Goal: Task Accomplishment & Management: Manage account settings

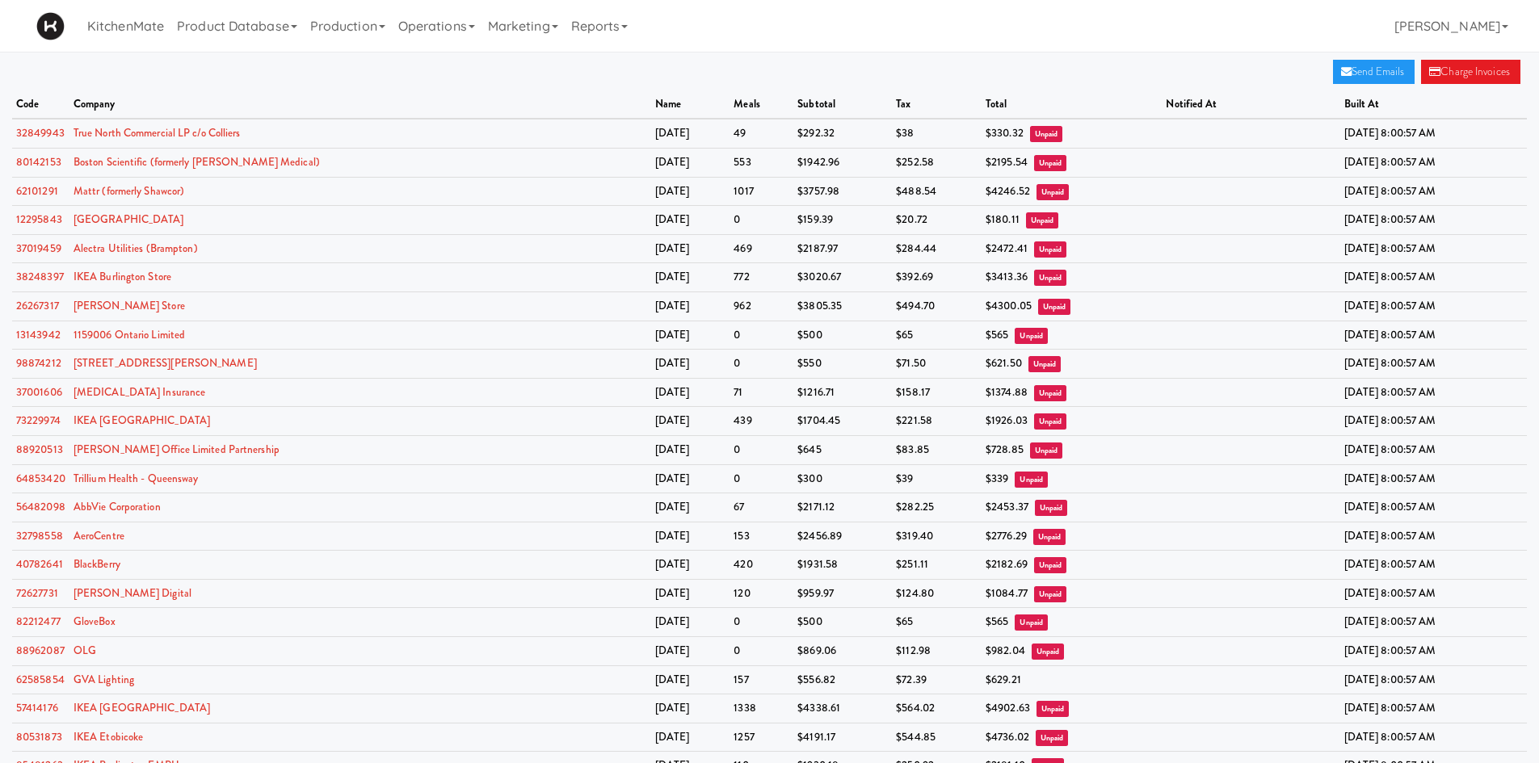
scroll to position [506, 0]
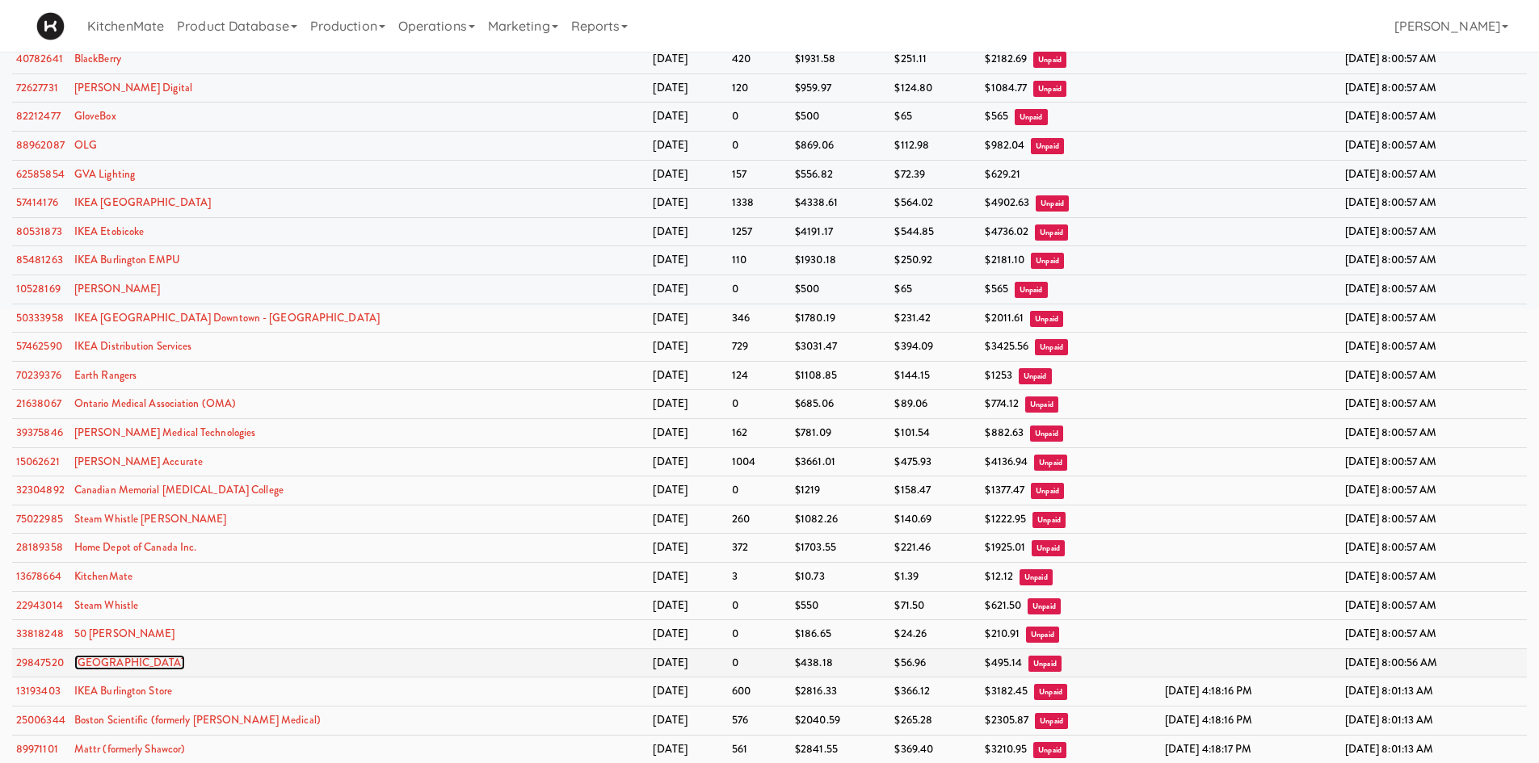
click at [185, 666] on link "[GEOGRAPHIC_DATA]" at bounding box center [129, 662] width 111 height 15
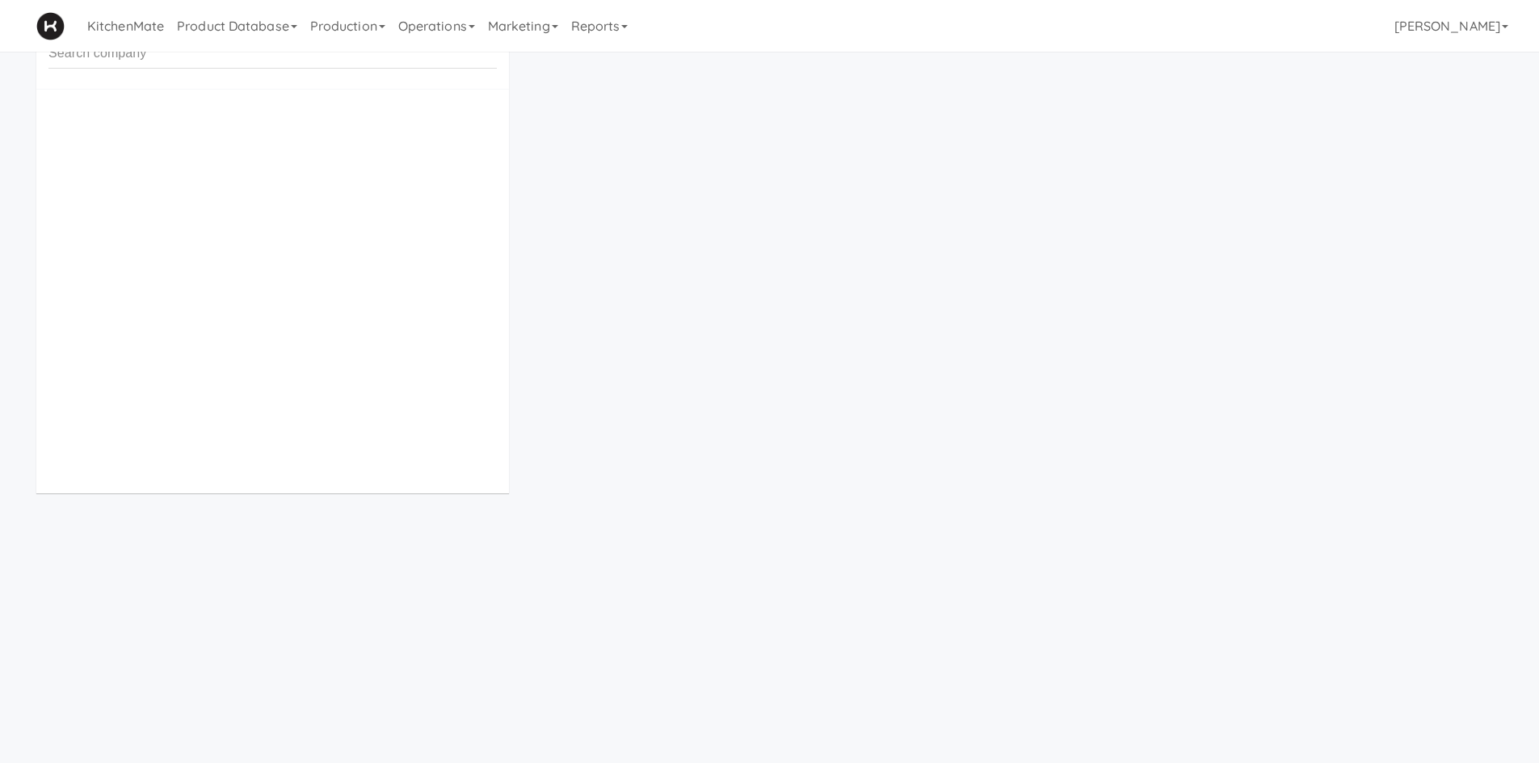
scroll to position [52, 0]
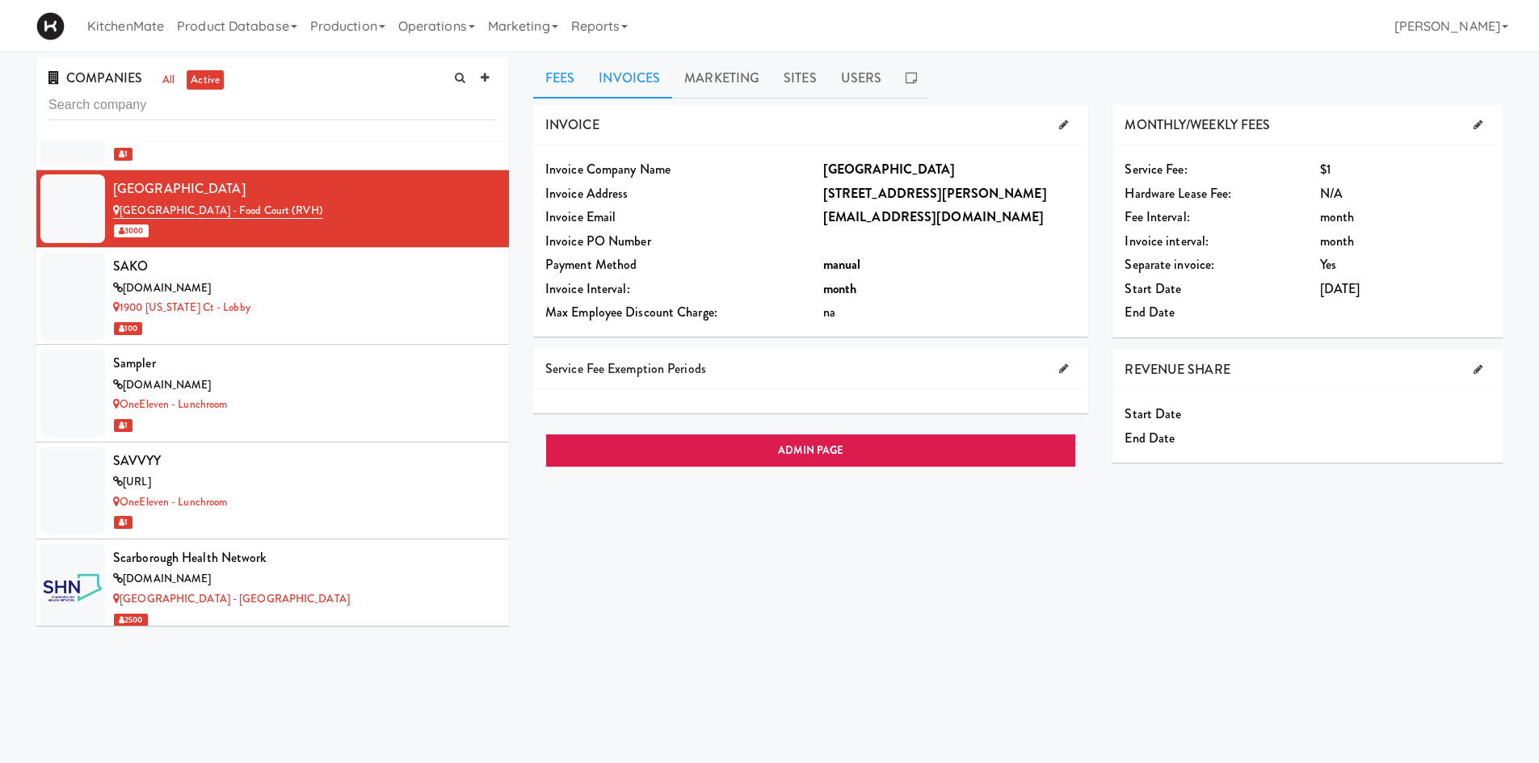
click at [657, 73] on link "Invoices" at bounding box center [629, 78] width 86 height 40
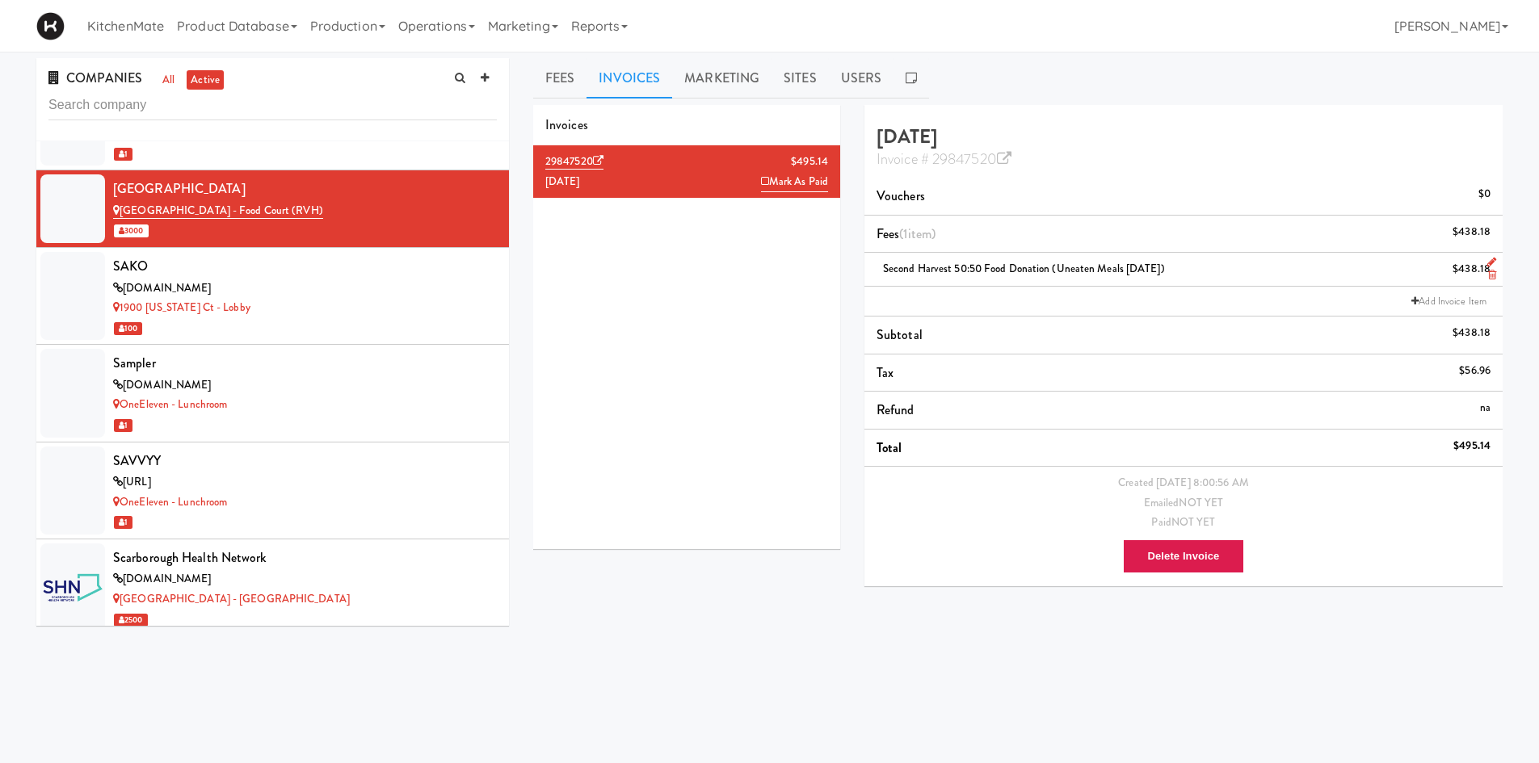
click at [1485, 267] on link at bounding box center [1488, 276] width 15 height 20
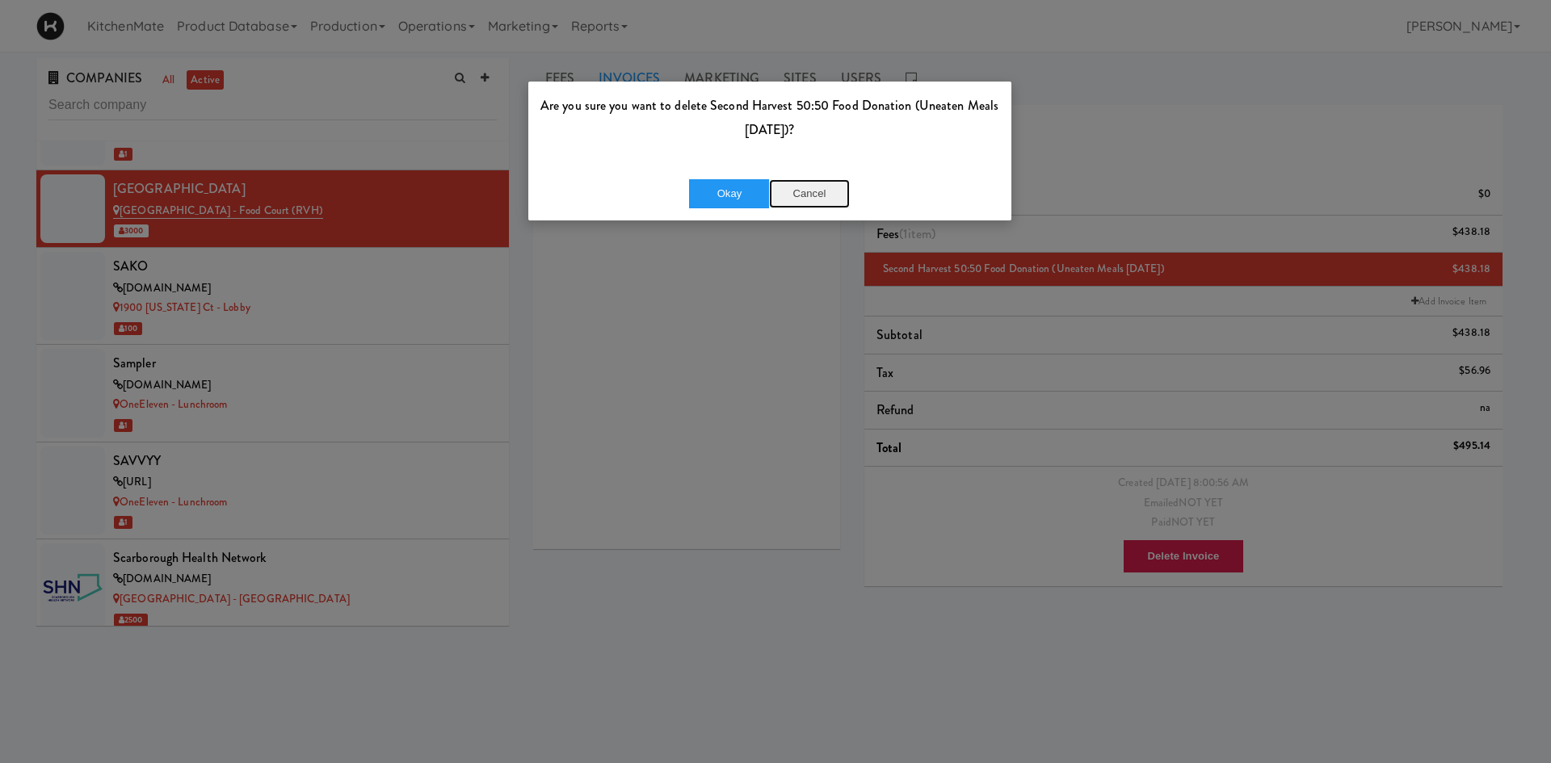
click at [804, 188] on button "Cancel" at bounding box center [809, 193] width 81 height 29
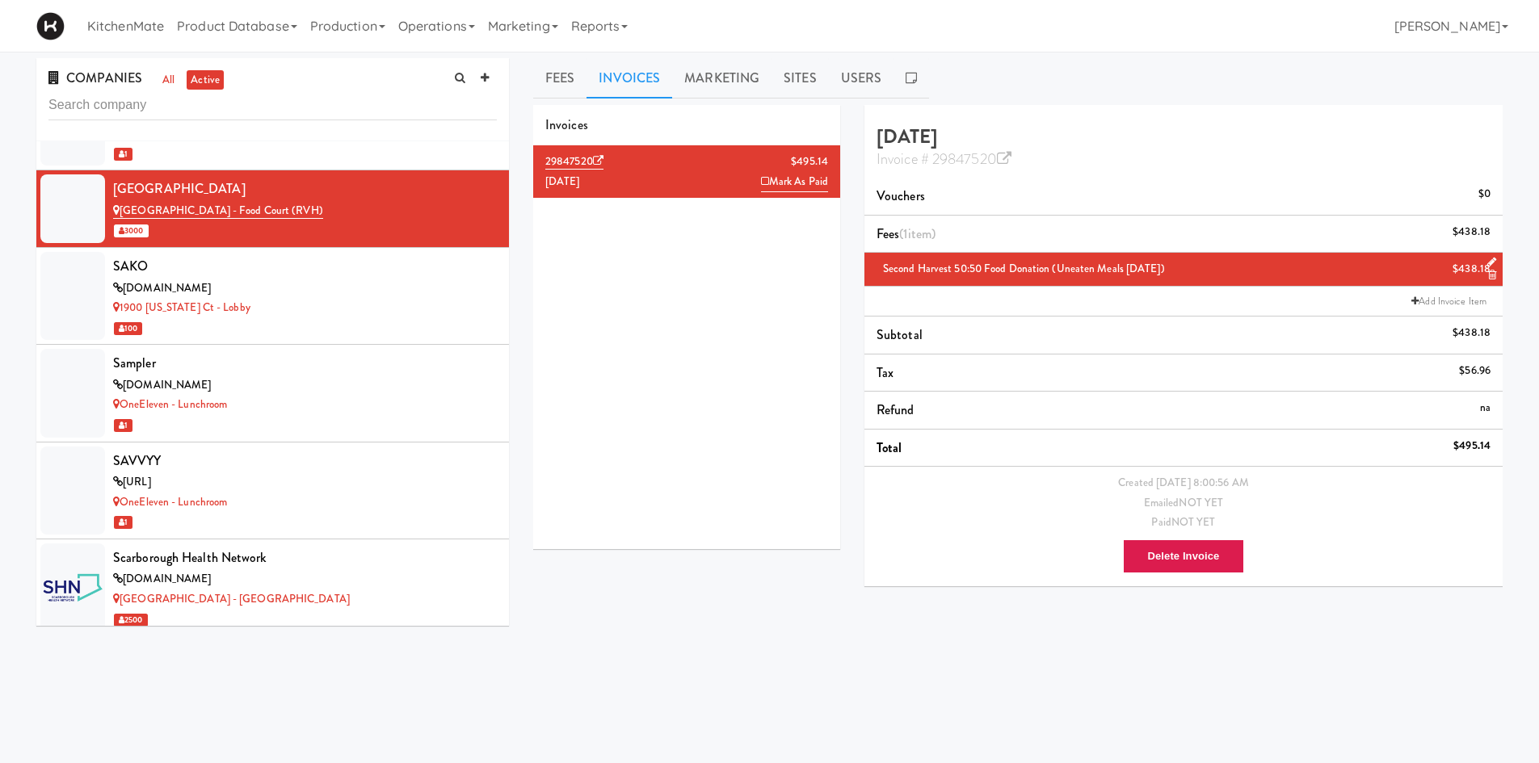
click at [1490, 254] on link at bounding box center [1487, 263] width 15 height 20
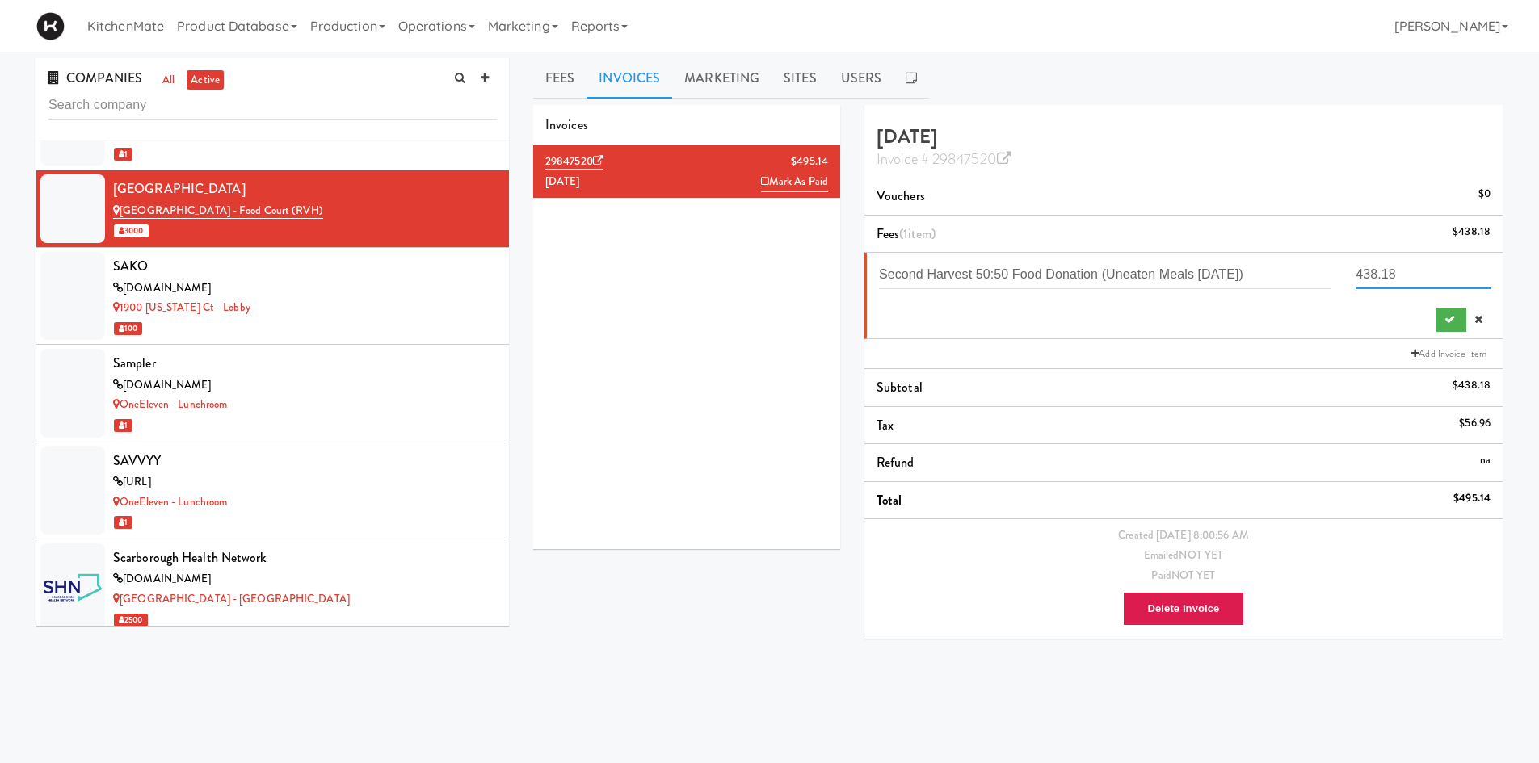
click at [1368, 265] on input "438.18" at bounding box center [1422, 274] width 135 height 30
type input "250"
click at [1443, 309] on button "submit" at bounding box center [1451, 320] width 30 height 24
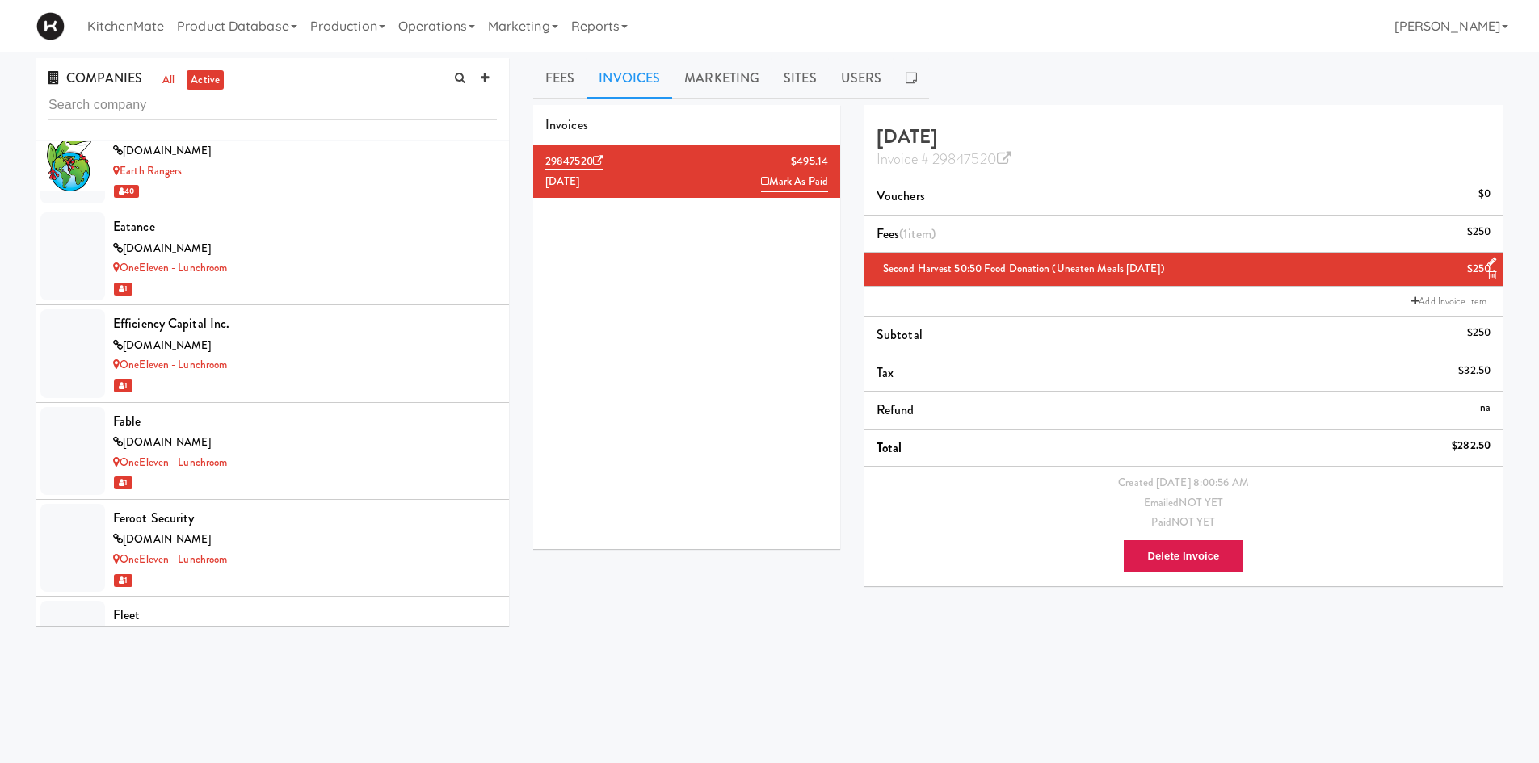
scroll to position [3807, 0]
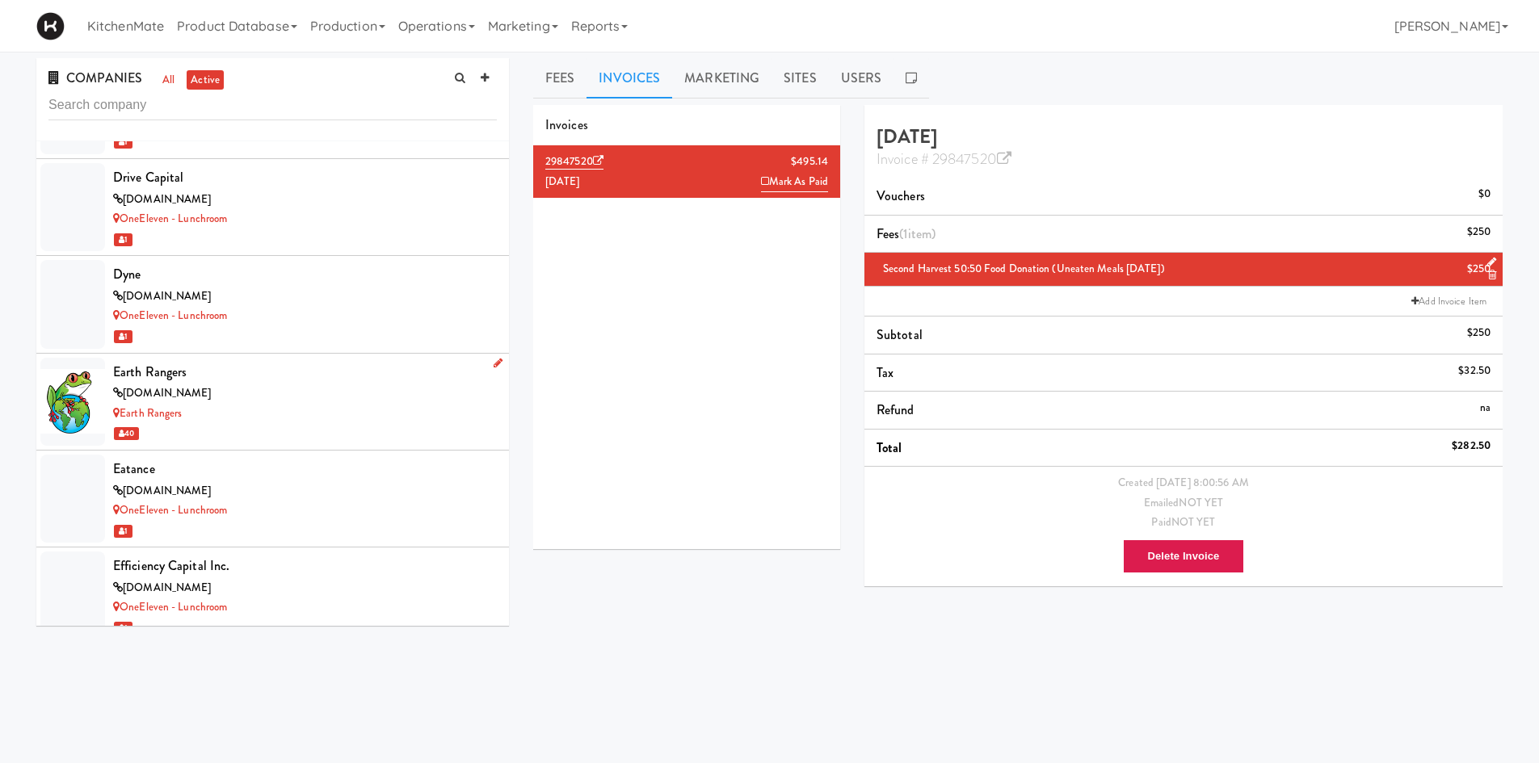
click at [292, 376] on div "Earth Rangers" at bounding box center [305, 372] width 384 height 24
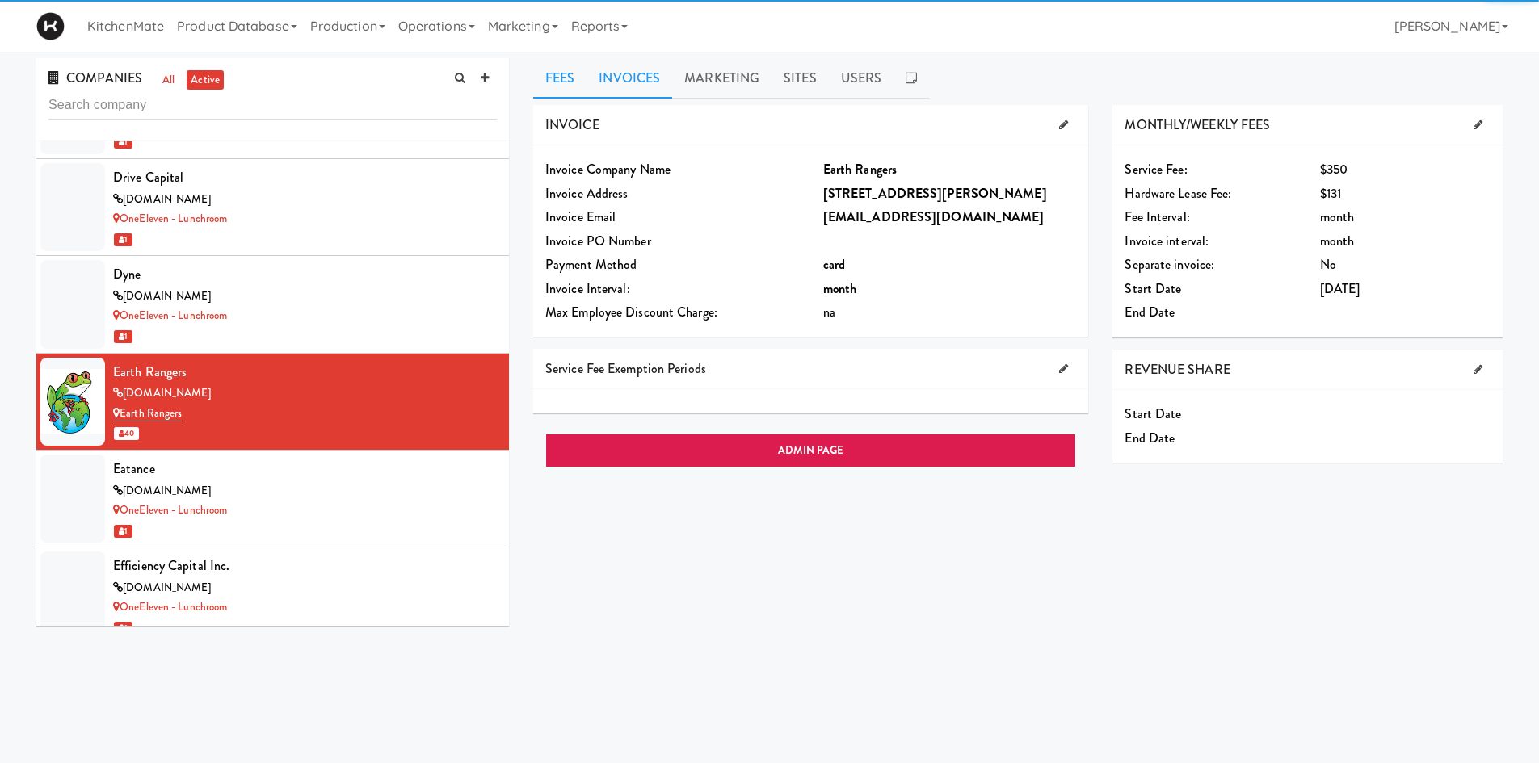
click at [661, 83] on link "Invoices" at bounding box center [629, 78] width 86 height 40
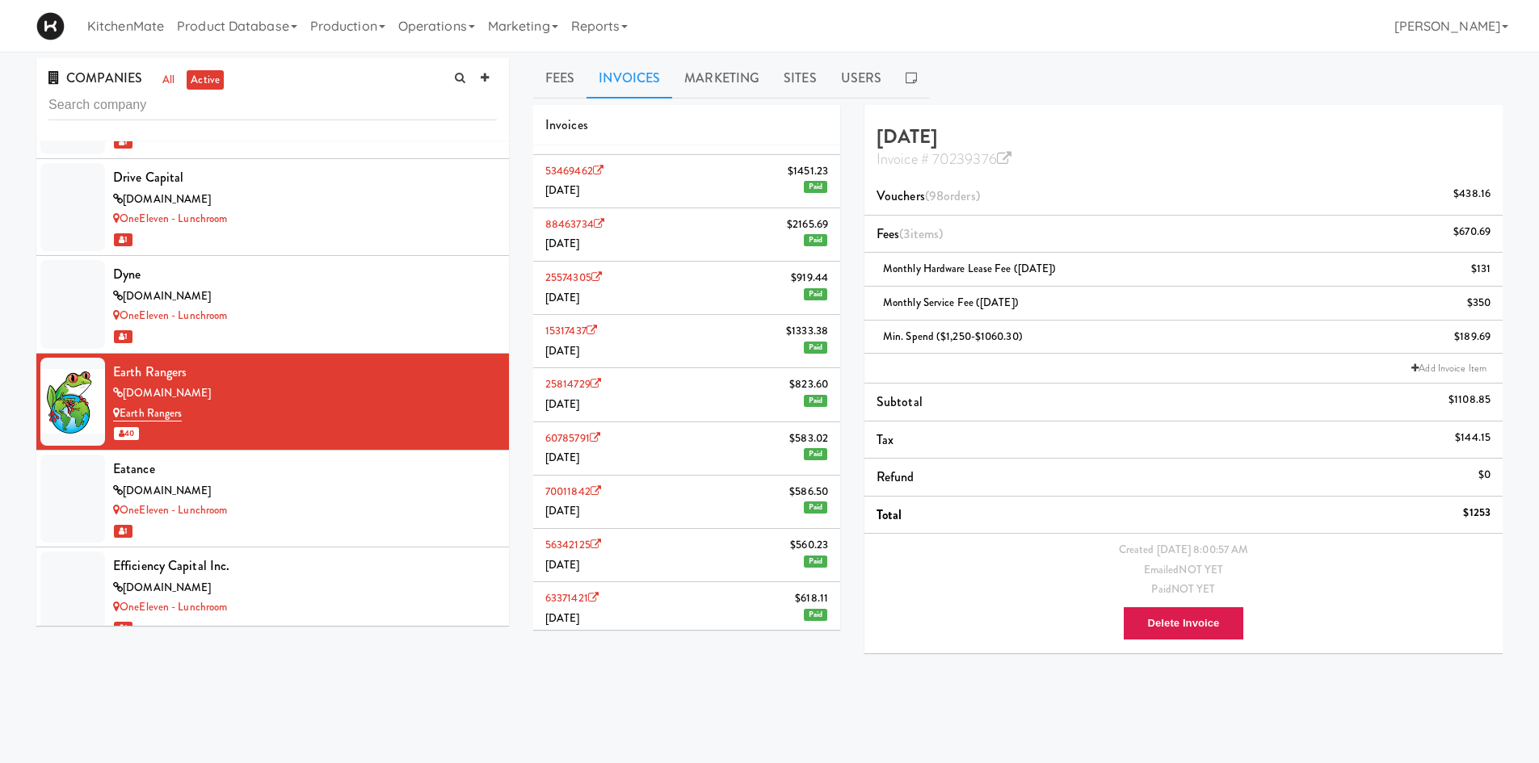
scroll to position [1813, 0]
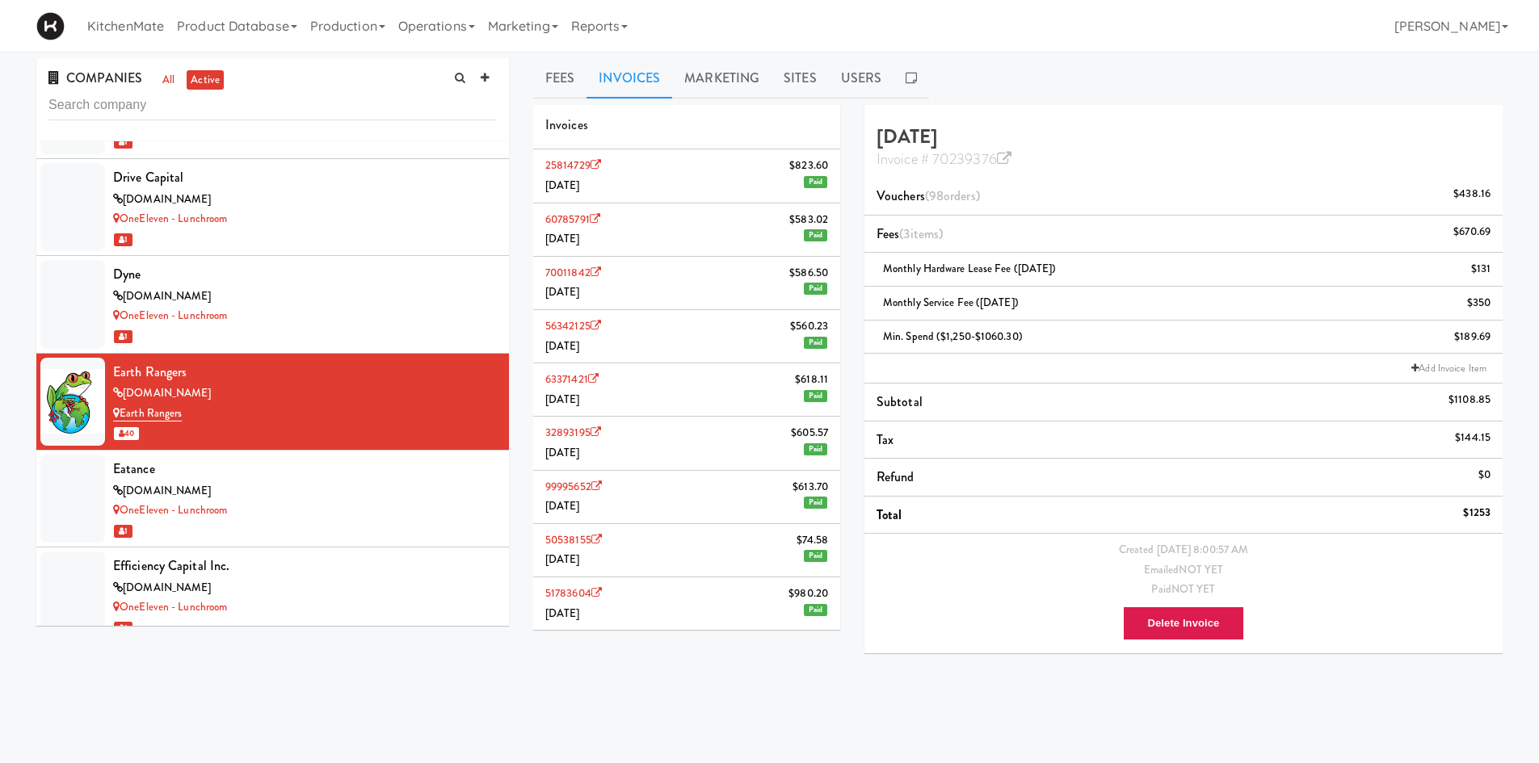
click at [712, 590] on li "51783604 $980.[DATE] Paid" at bounding box center [686, 603] width 307 height 52
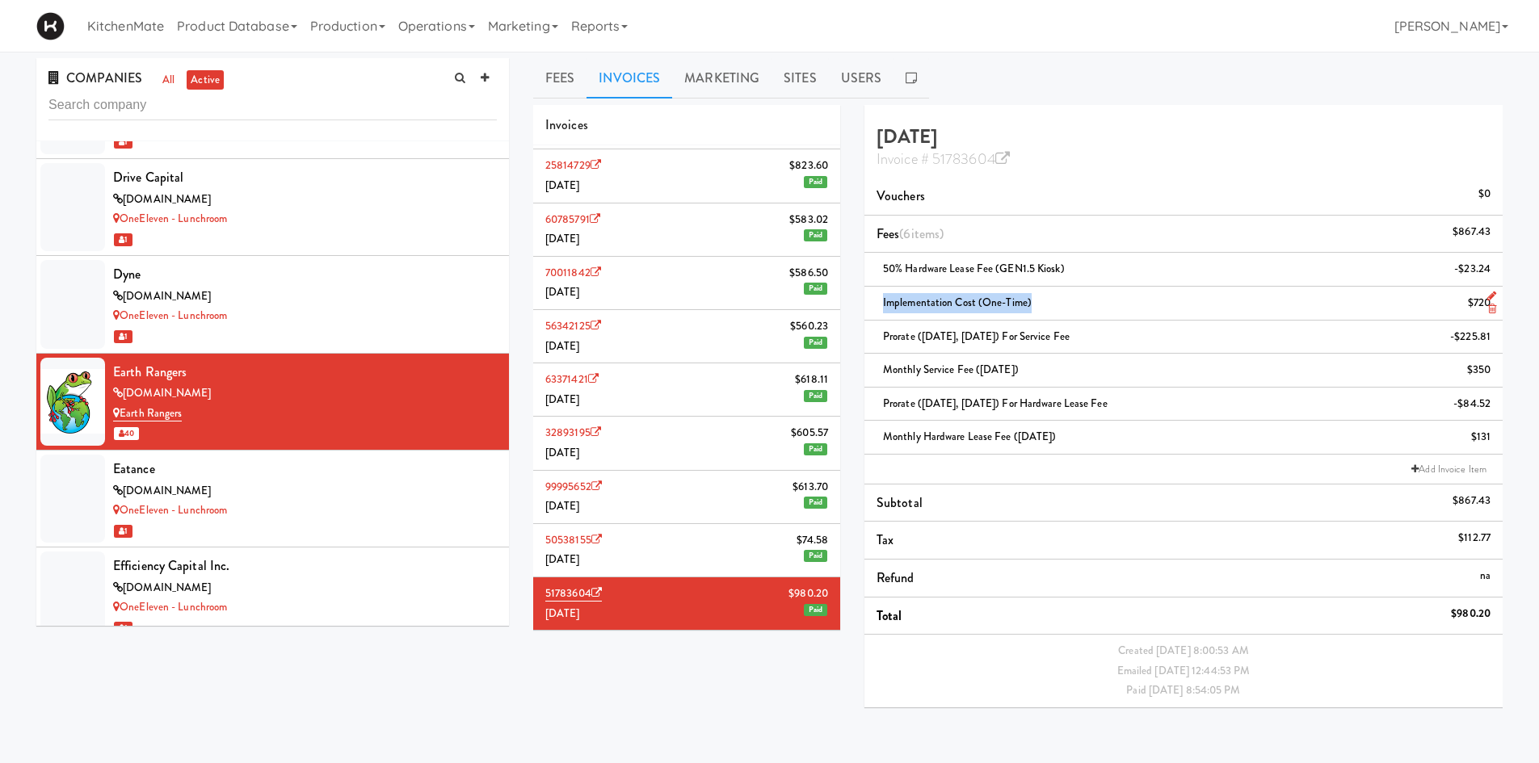
drag, startPoint x: 1030, startPoint y: 302, endPoint x: 873, endPoint y: 309, distance: 156.8
click at [873, 309] on li "Implementation Cost (one-time) $720" at bounding box center [1183, 304] width 638 height 34
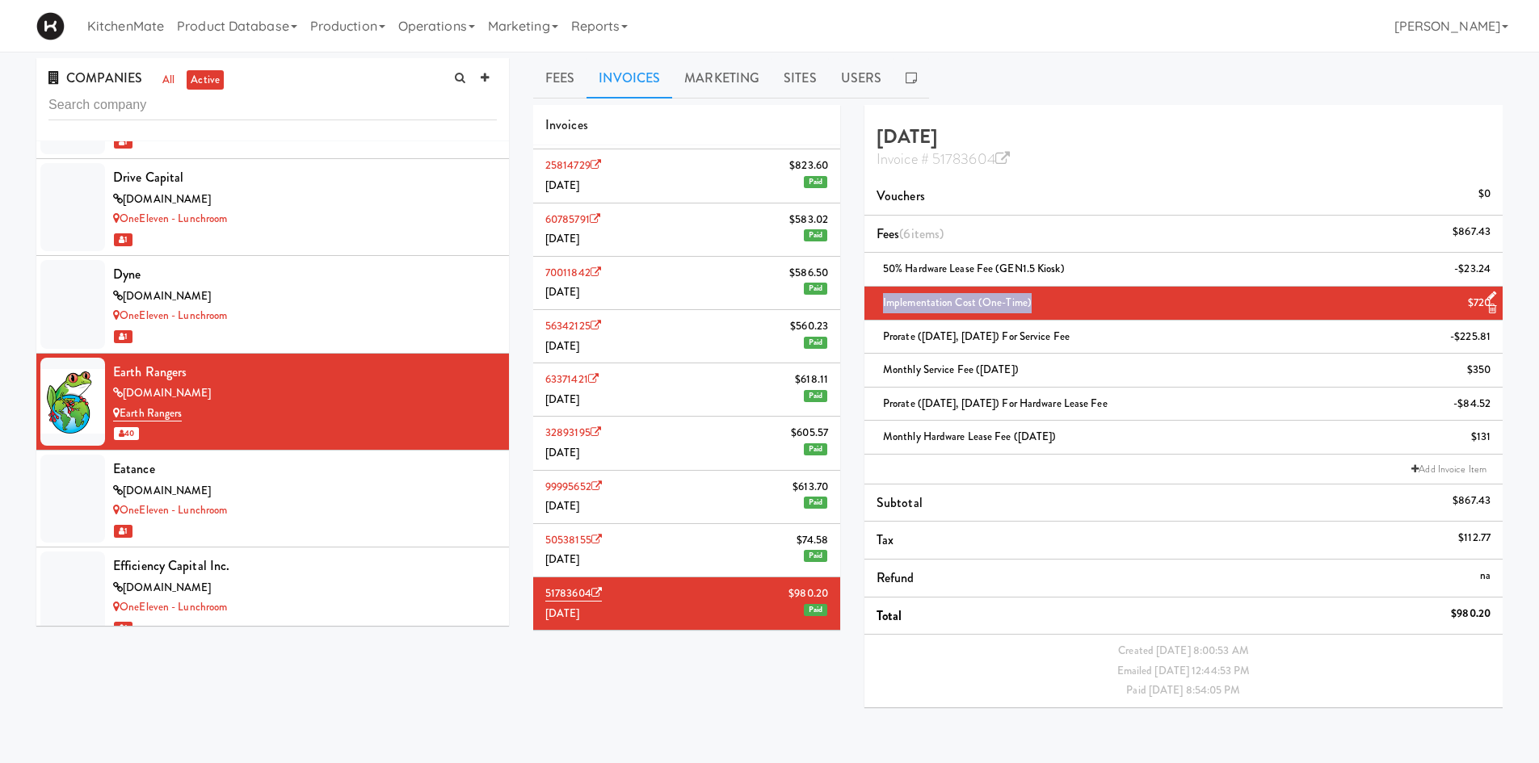
copy span "Implementation Cost (one-time)"
click at [321, 100] on input "text" at bounding box center [272, 105] width 448 height 30
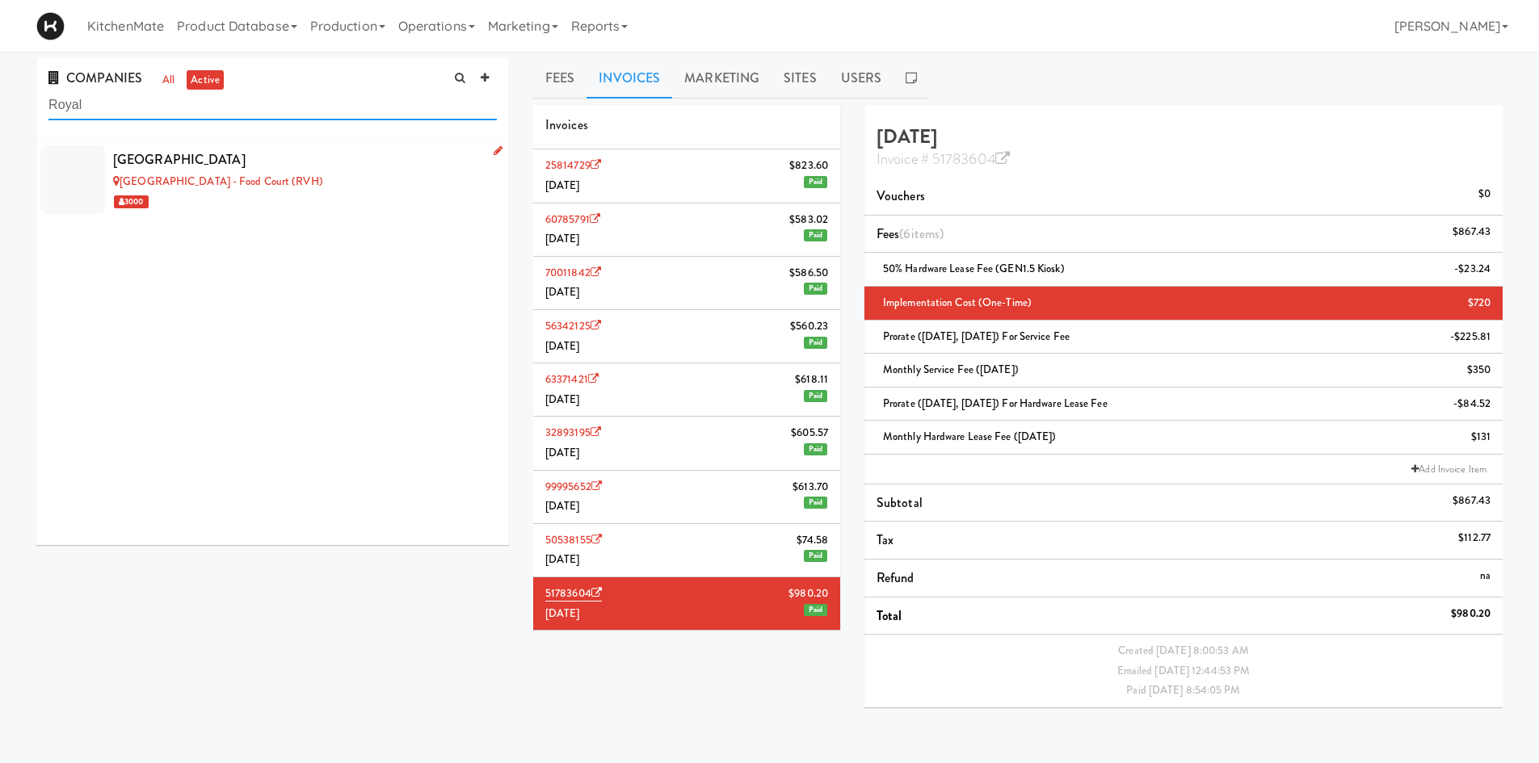
type input "Royal"
click at [335, 198] on div "3000" at bounding box center [305, 201] width 384 height 20
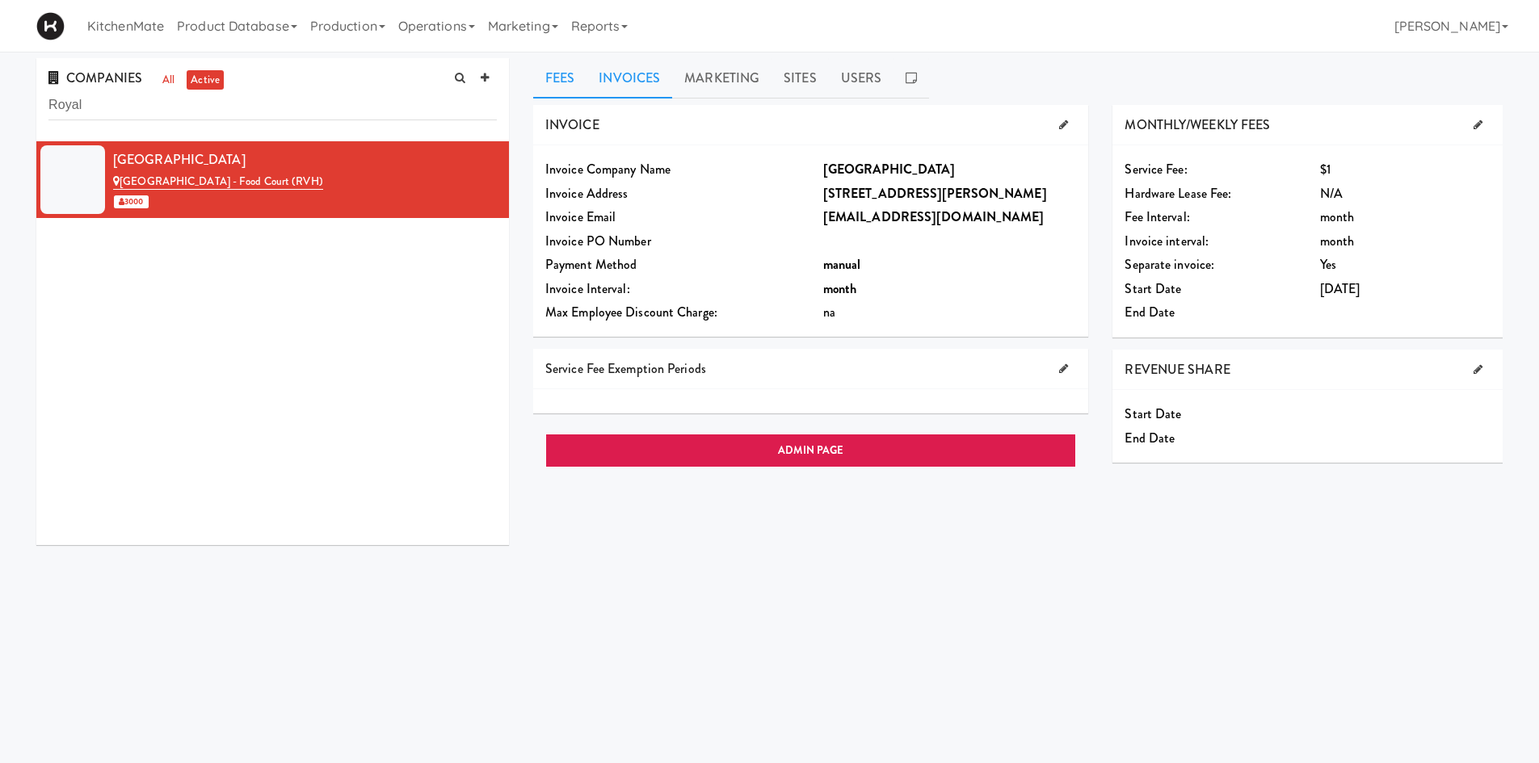
click at [653, 69] on link "Invoices" at bounding box center [629, 78] width 86 height 40
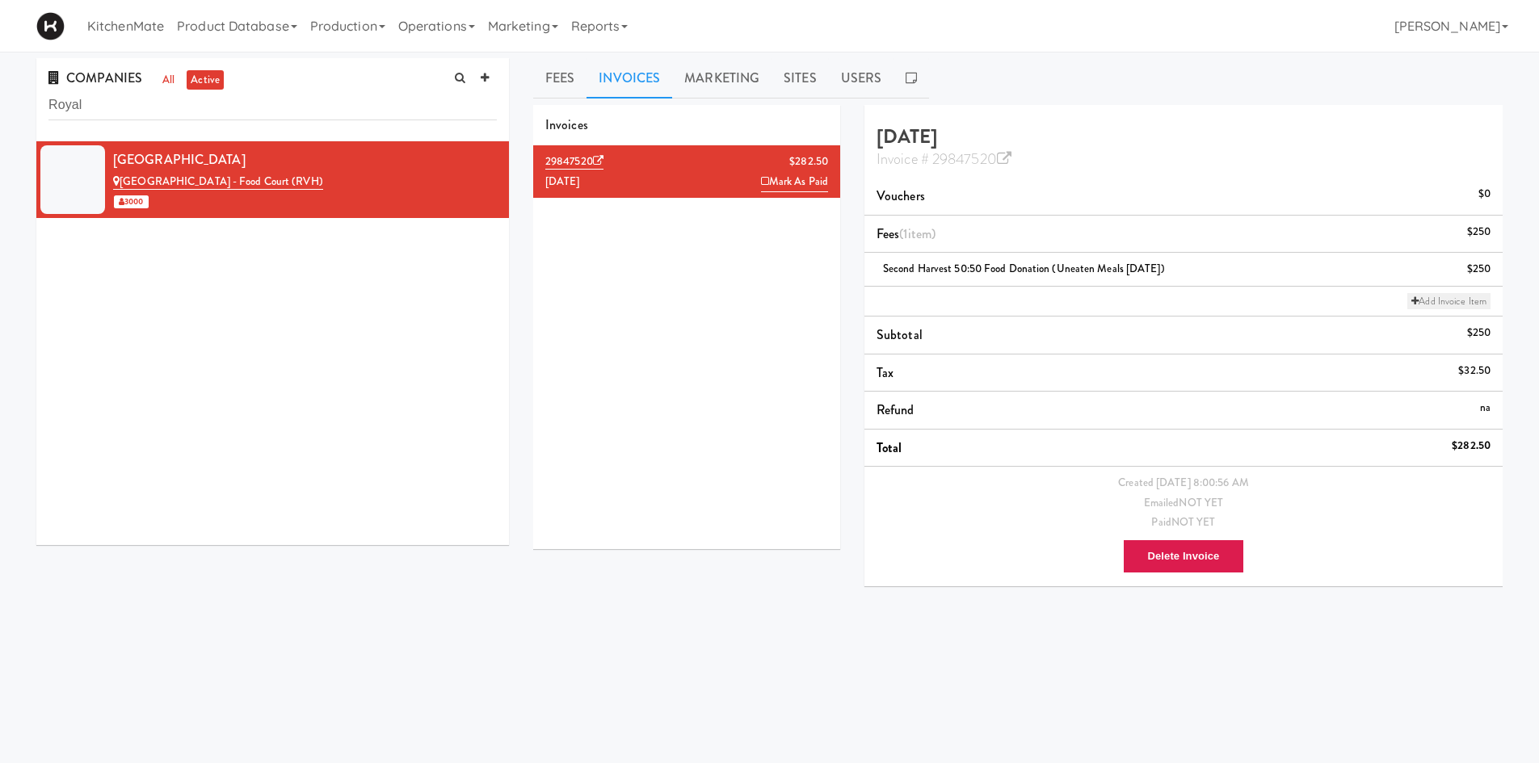
click at [1431, 301] on link "Add Invoice Item" at bounding box center [1448, 301] width 83 height 16
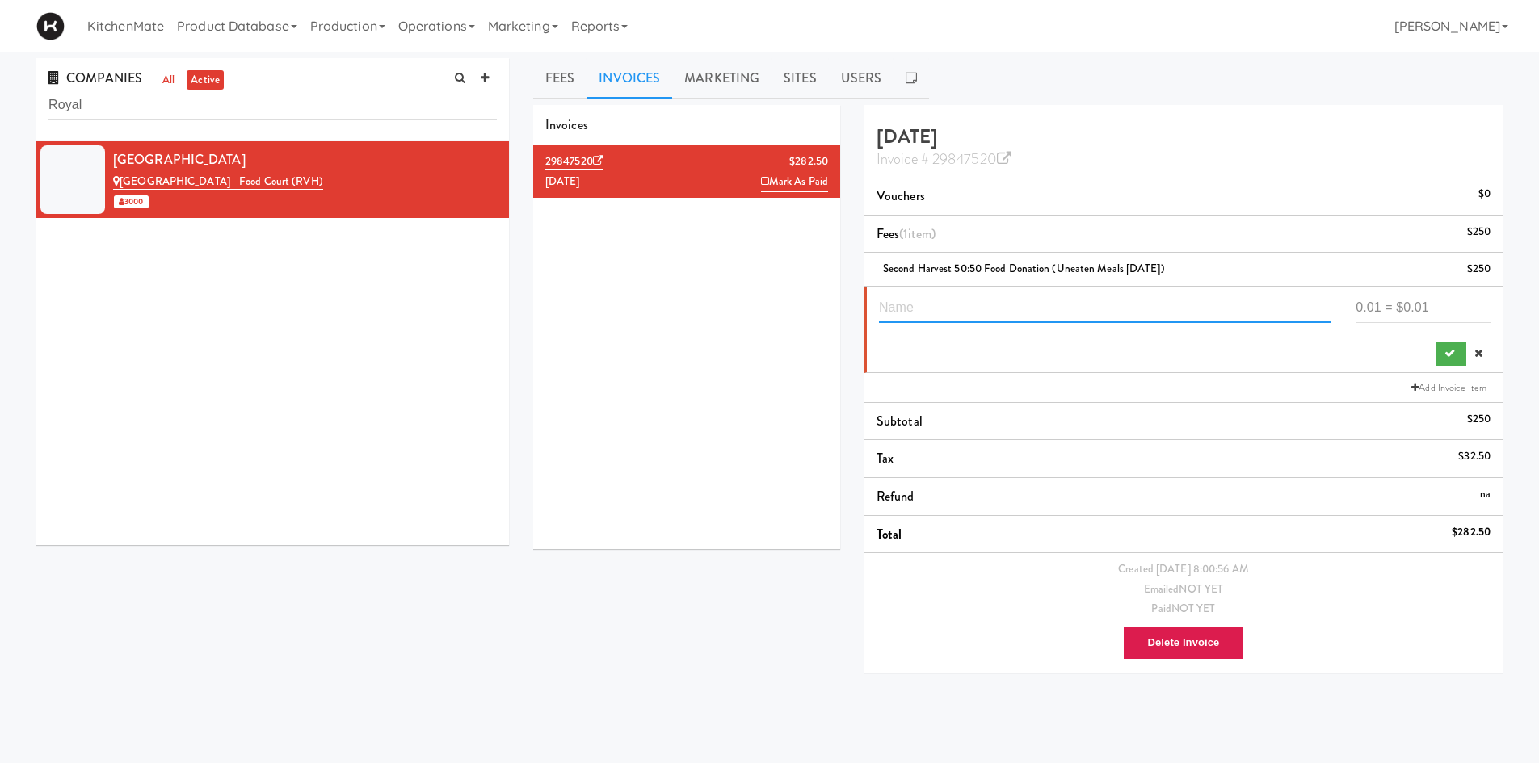
click at [1115, 298] on input "text" at bounding box center [1105, 308] width 452 height 30
paste input "Implementation Cost (one-time)"
click at [968, 299] on input "Implementation Cost (one-time)" at bounding box center [1105, 308] width 452 height 30
click at [981, 307] on input "Implementation Cost (one-time)" at bounding box center [1105, 308] width 452 height 30
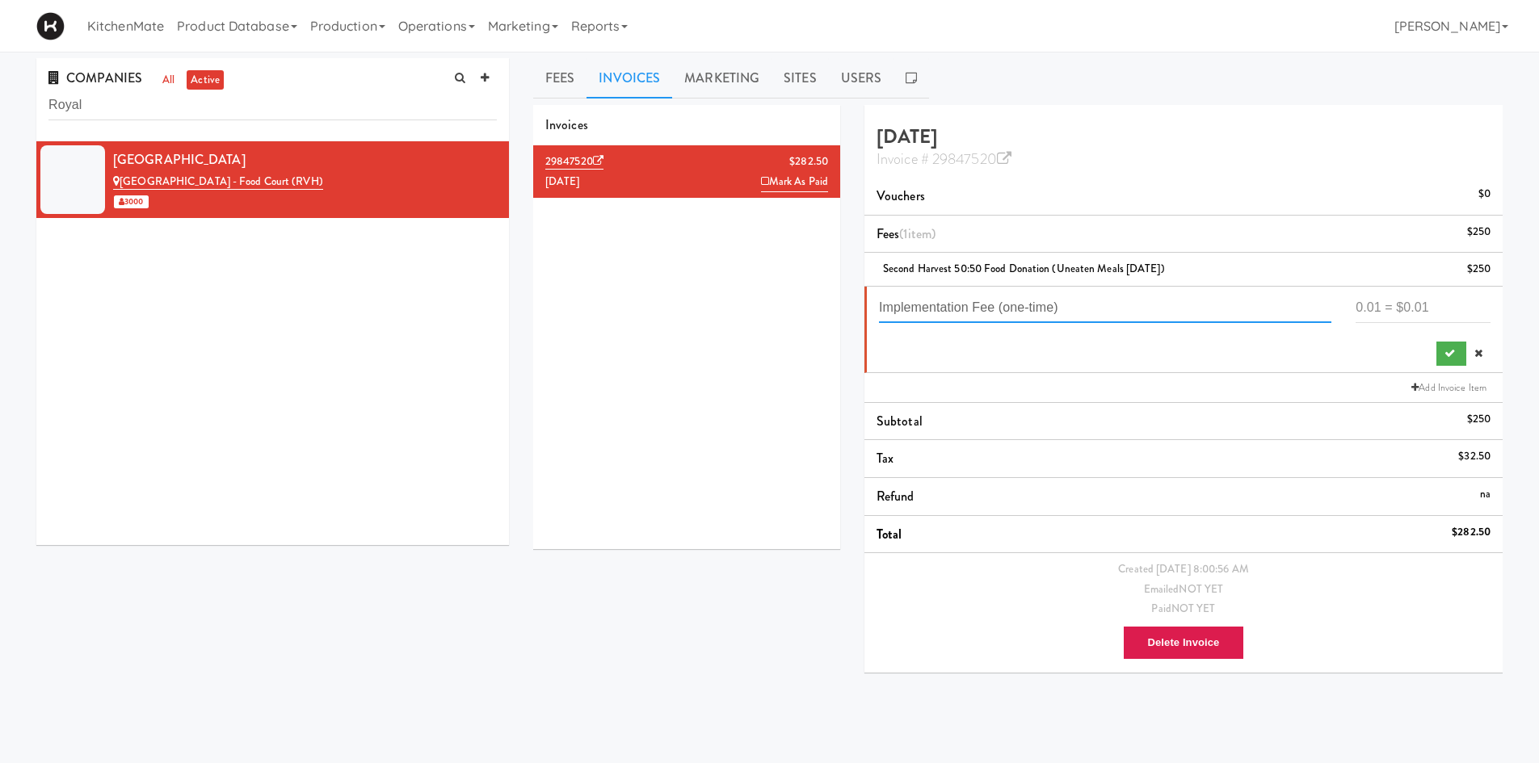
type input "Implementation Fee (one-time)"
click at [1405, 313] on input "number" at bounding box center [1422, 308] width 135 height 30
type input "900"
click at [1447, 345] on button "submit" at bounding box center [1451, 354] width 30 height 24
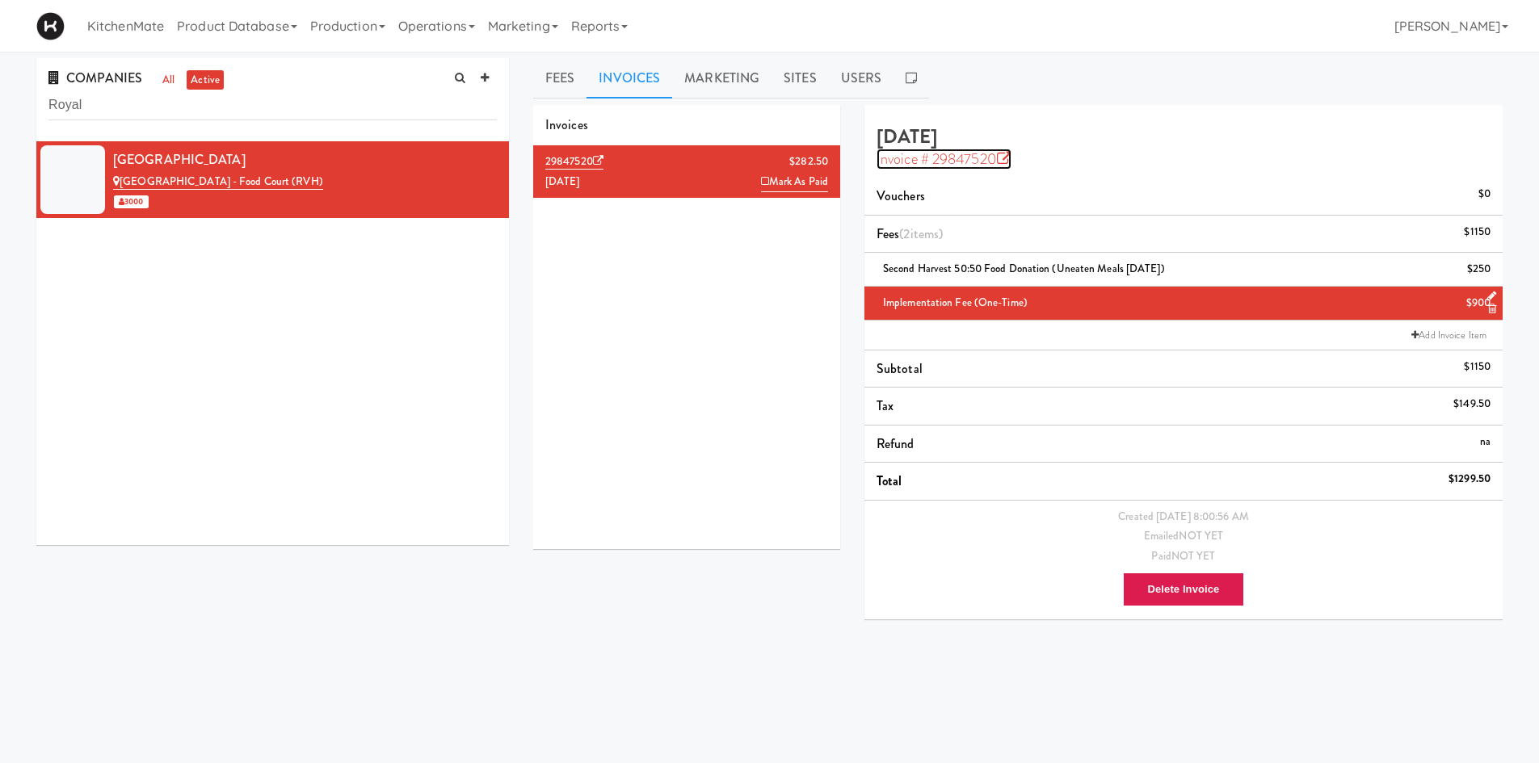
click at [1006, 151] on link "Invoice # 29847520" at bounding box center [943, 159] width 135 height 21
